Goal: Find contact information: Find contact information

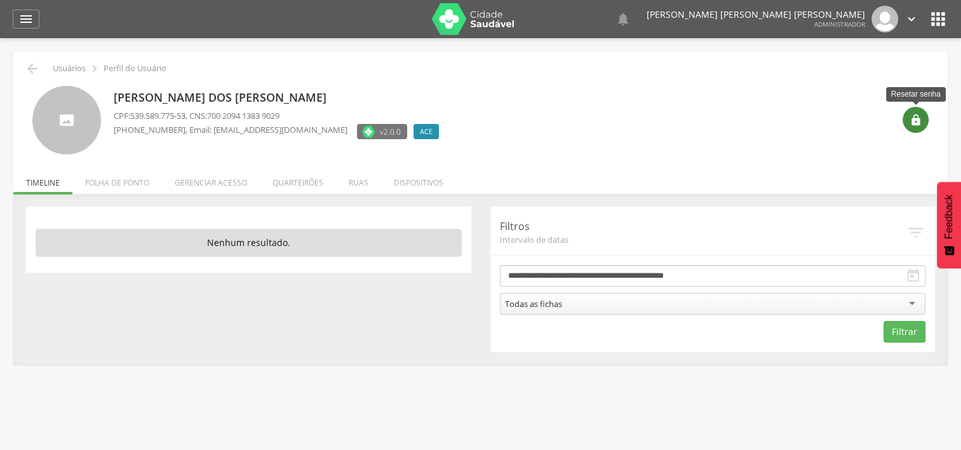
click at [916, 123] on icon "" at bounding box center [916, 120] width 13 height 13
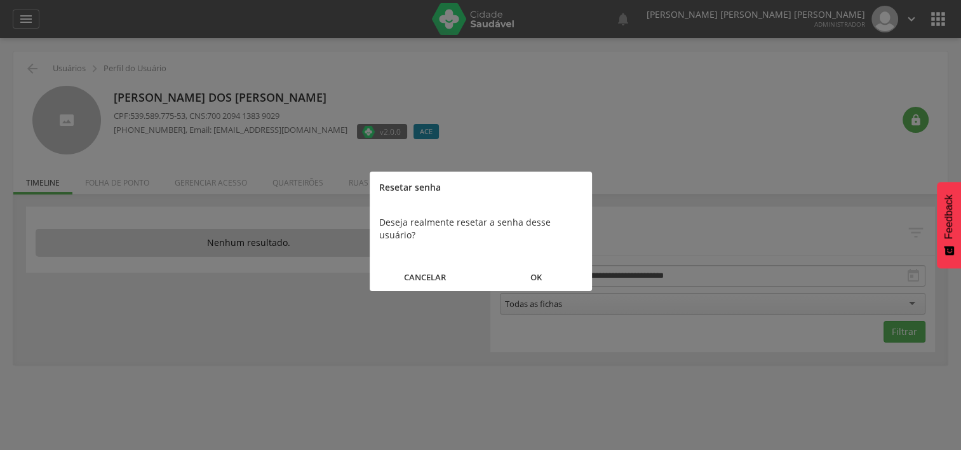
click at [557, 264] on button "OK" at bounding box center [536, 277] width 111 height 27
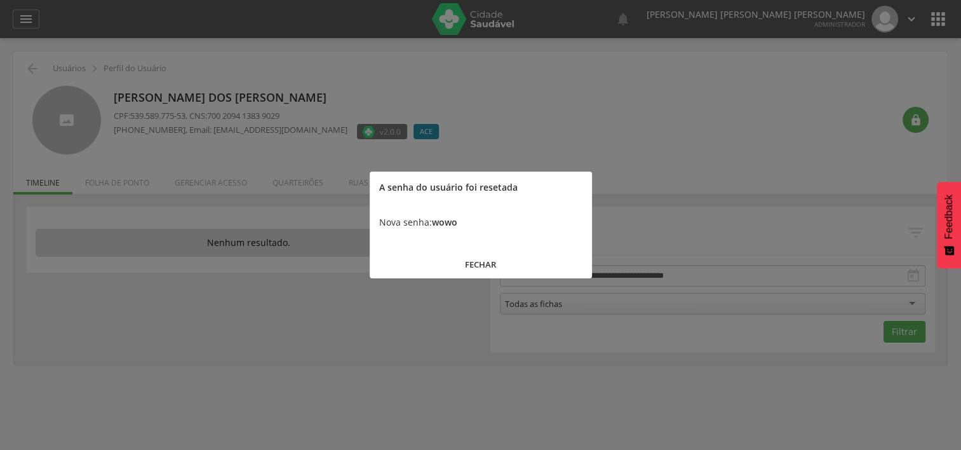
click at [483, 254] on button "FECHAR" at bounding box center [481, 264] width 222 height 27
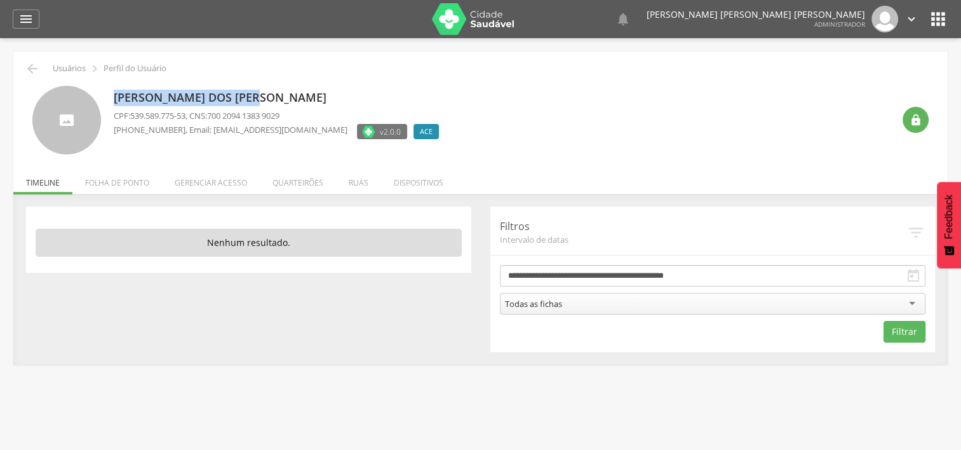
drag, startPoint x: 269, startPoint y: 92, endPoint x: 116, endPoint y: 93, distance: 153.2
click at [116, 93] on p "[PERSON_NAME] dos [PERSON_NAME]" at bounding box center [280, 98] width 332 height 17
copy p "[PERSON_NAME] dos [PERSON_NAME]"
copy p "Edna Carvalho dos Reis"
click at [255, 97] on p "Edna Carvalho dos Reis" at bounding box center [280, 98] width 332 height 17
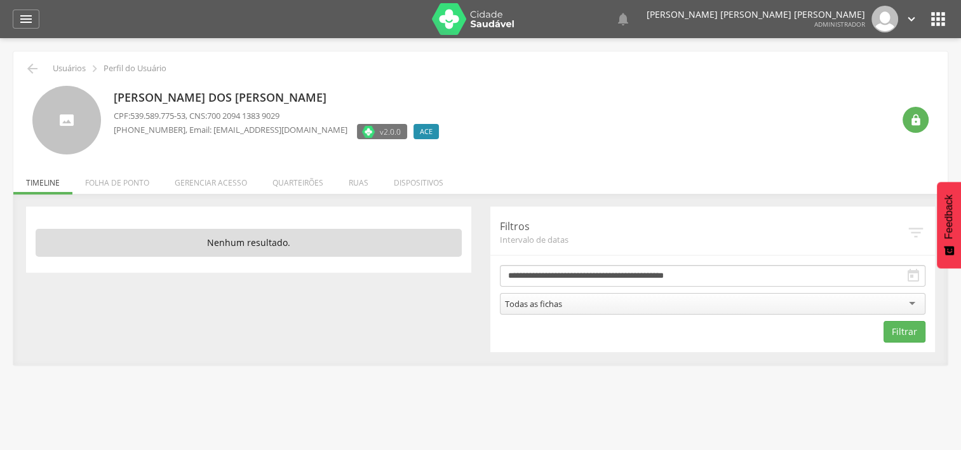
click at [935, 32] on div "  Lorem ipsum dolor sit amet, sed do eiusmod tempor incididunt ut labore et d…" at bounding box center [500, 19] width 897 height 38
click at [940, 18] on icon "" at bounding box center [938, 19] width 20 height 20
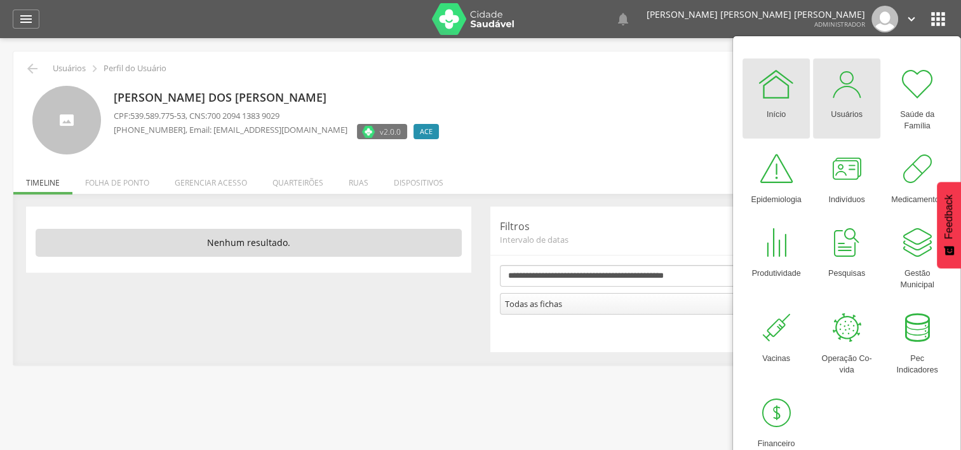
click at [857, 79] on div at bounding box center [847, 84] width 38 height 38
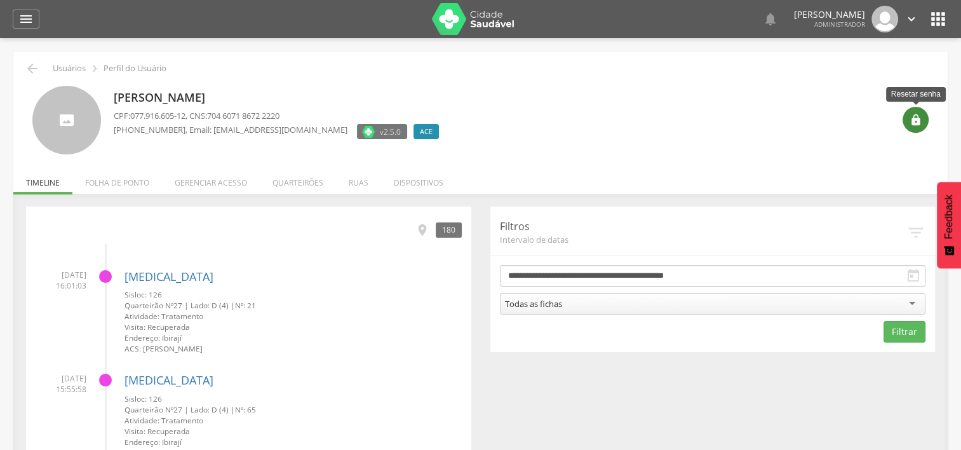
click at [913, 119] on icon "" at bounding box center [916, 120] width 13 height 13
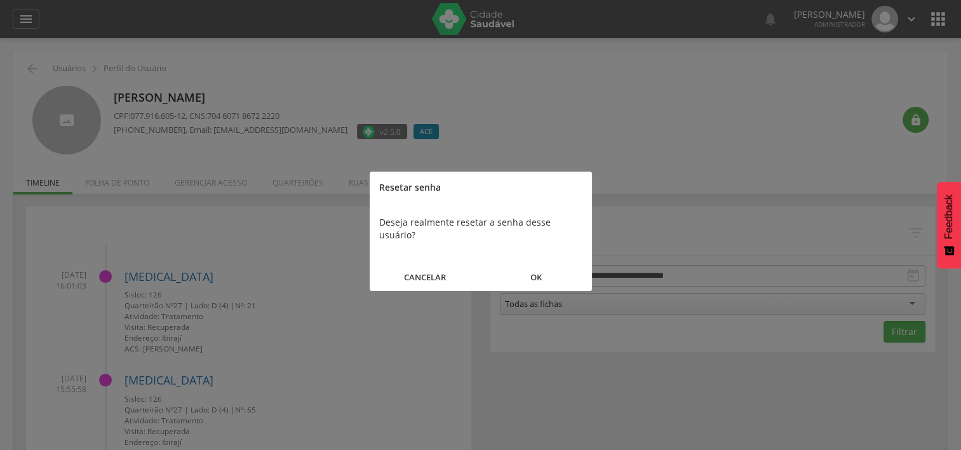
click at [557, 269] on button "OK" at bounding box center [536, 277] width 111 height 27
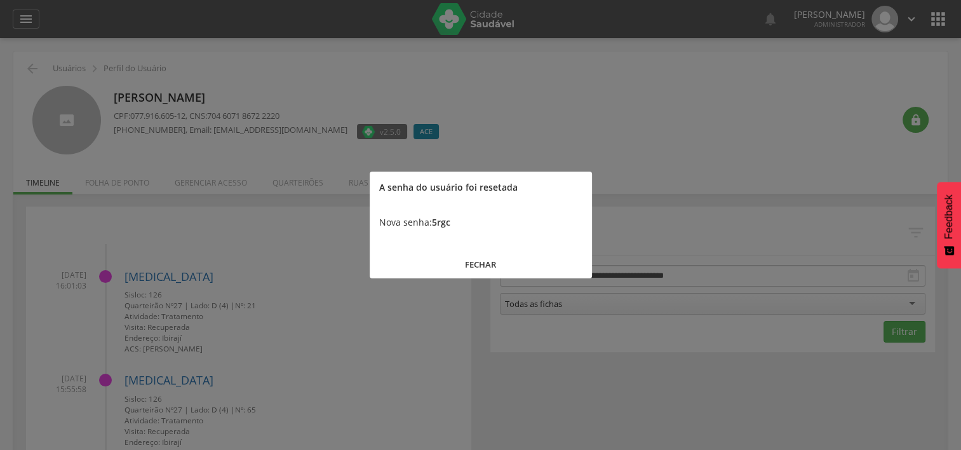
click at [444, 267] on button "FECHAR" at bounding box center [481, 264] width 222 height 27
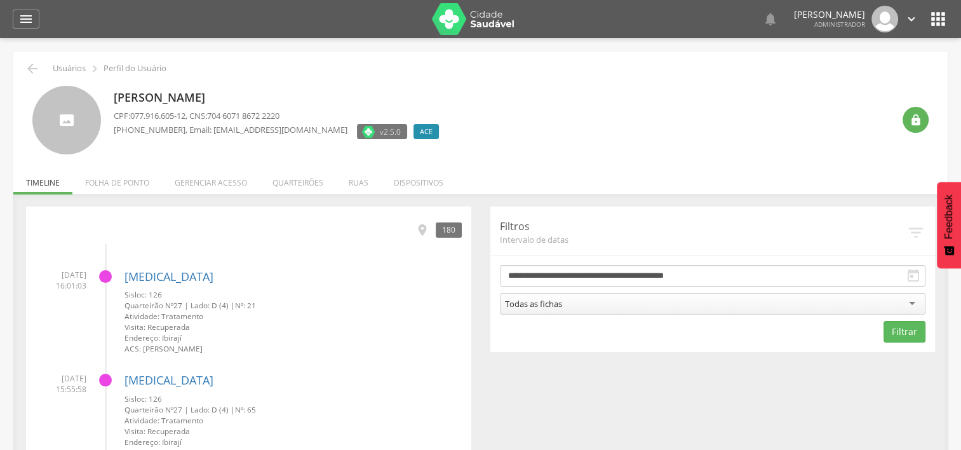
drag, startPoint x: 264, startPoint y: 100, endPoint x: 115, endPoint y: 98, distance: 148.7
click at [115, 98] on p "Thais Silva Rodrigues" at bounding box center [280, 98] width 332 height 17
copy p "Thais Silva Rodrigues"
click at [911, 134] on div "" at bounding box center [911, 120] width 36 height 69
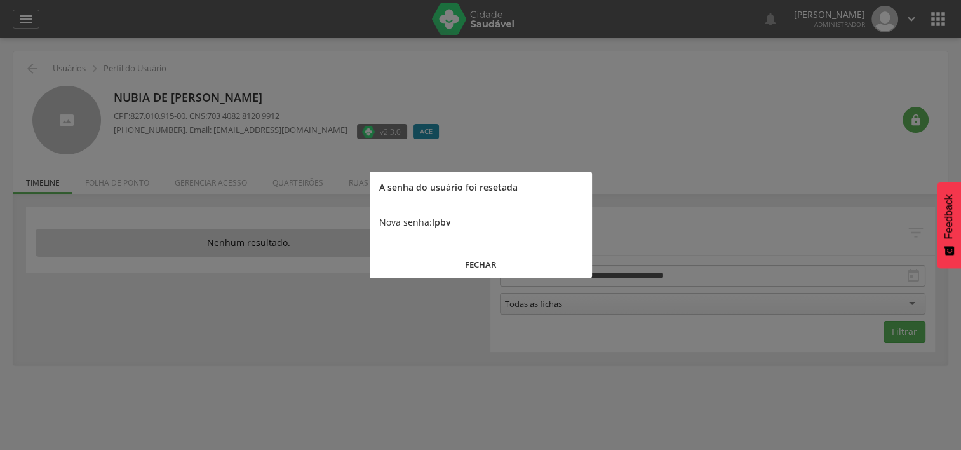
click at [480, 262] on button "FECHAR" at bounding box center [481, 264] width 222 height 27
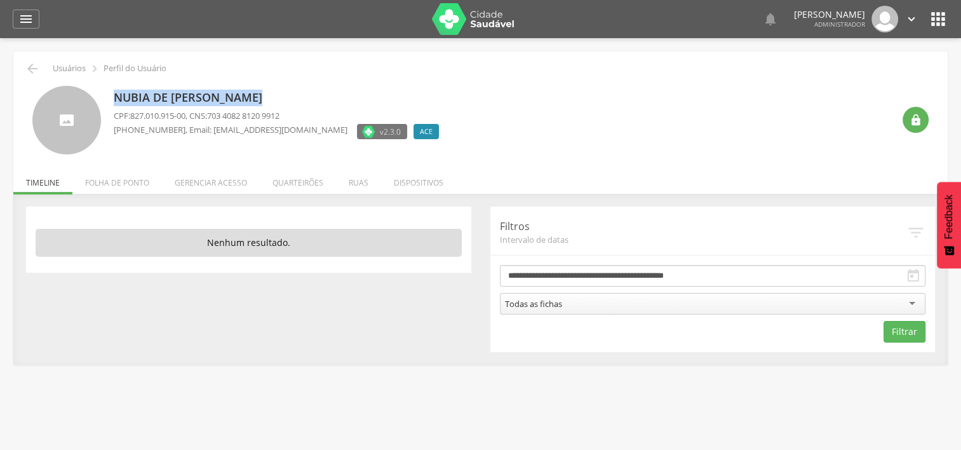
drag, startPoint x: 269, startPoint y: 99, endPoint x: 109, endPoint y: 92, distance: 160.3
click at [109, 92] on div "Nubia de Jesus Santana CPF: 827.010.915-00 , CNS: 703 4082 8120 9912 (77) 7777-…" at bounding box center [480, 120] width 897 height 69
copy p "Nubia de Jesus Santana"
